Goal: Information Seeking & Learning: Learn about a topic

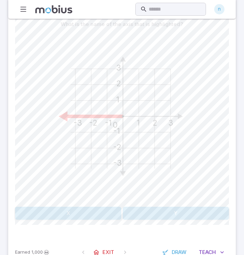
scroll to position [157, 0]
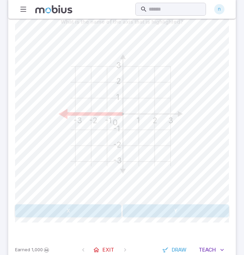
click at [96, 206] on button "X" at bounding box center [68, 211] width 106 height 13
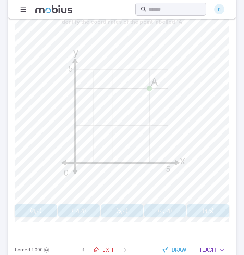
click at [86, 209] on button "(-4,4)" at bounding box center [79, 211] width 42 height 13
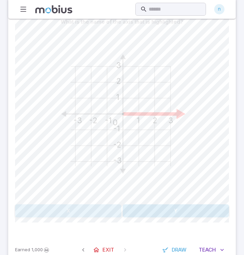
click at [103, 211] on button "X" at bounding box center [68, 211] width 106 height 13
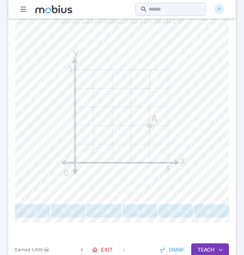
click at [137, 213] on button "(4,2)" at bounding box center [140, 211] width 35 height 13
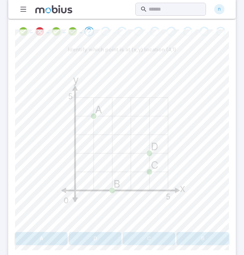
scroll to position [129, 0]
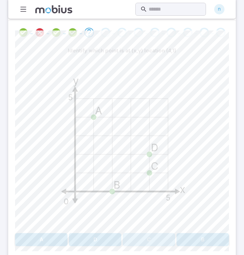
click at [134, 240] on button "C" at bounding box center [149, 239] width 52 height 13
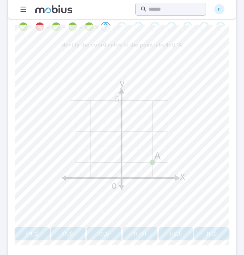
scroll to position [137, 0]
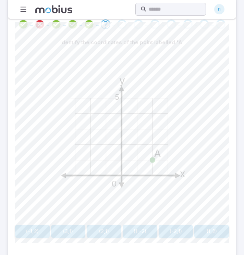
click at [171, 234] on button "(-2,1)" at bounding box center [176, 231] width 35 height 13
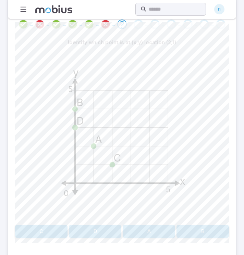
click at [50, 228] on button "C" at bounding box center [41, 231] width 52 height 13
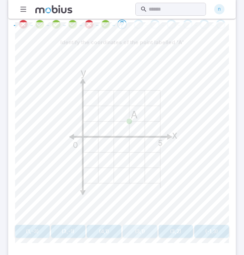
click at [134, 233] on button "(3,1)" at bounding box center [140, 231] width 35 height 13
click at [106, 234] on button "A" at bounding box center [95, 231] width 52 height 13
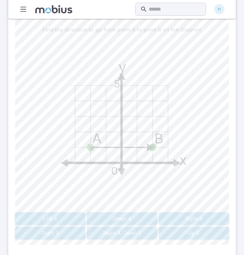
scroll to position [150, 0]
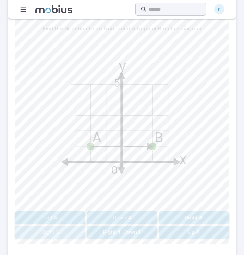
click at [71, 232] on button "Right 3" at bounding box center [50, 232] width 70 height 13
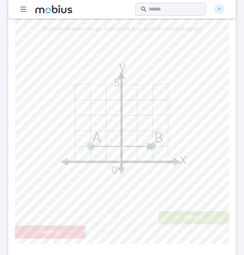
click at [199, 219] on button "Right 4" at bounding box center [194, 218] width 70 height 13
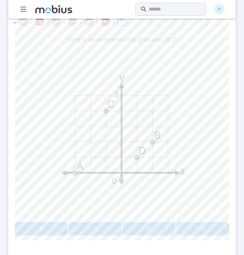
scroll to position [139, 0]
click at [138, 228] on button "B" at bounding box center [149, 229] width 52 height 13
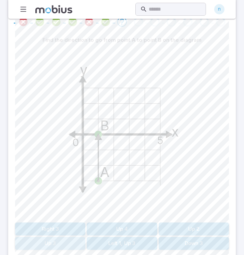
click at [63, 239] on button "Up 3" at bounding box center [50, 243] width 70 height 13
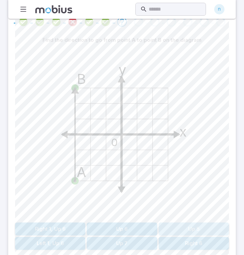
click at [194, 224] on button "Up 5" at bounding box center [194, 229] width 70 height 13
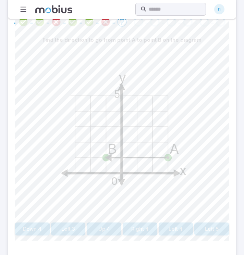
click at [181, 231] on button "Left 4" at bounding box center [176, 229] width 35 height 13
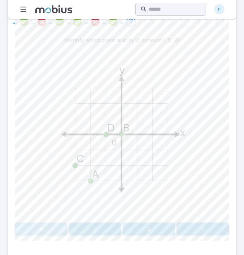
click at [47, 228] on button "A" at bounding box center [41, 229] width 52 height 13
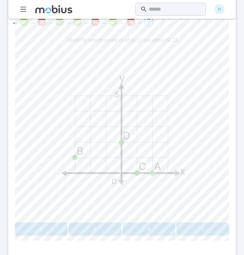
click at [195, 235] on div "Identify which point is at (x,y) location (0,2) y x 5 0 D A B C C B A D" at bounding box center [122, 144] width 214 height 221
click at [197, 229] on button "D" at bounding box center [203, 229] width 52 height 13
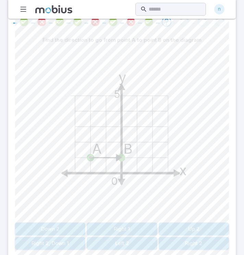
click at [187, 244] on button "Right 2" at bounding box center [194, 243] width 70 height 13
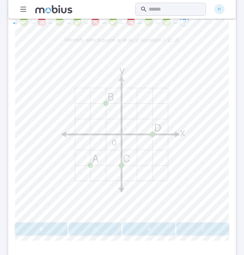
click at [139, 230] on button "A" at bounding box center [149, 229] width 52 height 13
